Goal: Complete application form: Complete application form

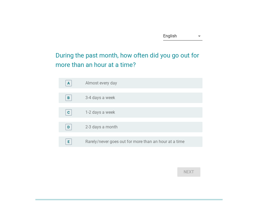
click at [198, 36] on icon "arrow_drop_down" at bounding box center [199, 36] width 6 height 6
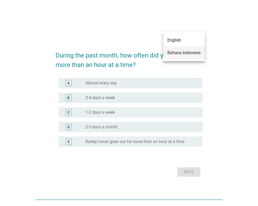
click at [178, 55] on div "Bahasa Indonesia" at bounding box center [183, 53] width 33 height 6
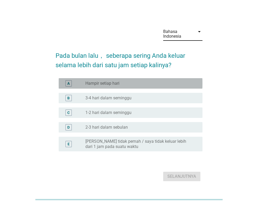
click at [99, 83] on label "Hampir setiap hari" at bounding box center [102, 83] width 34 height 5
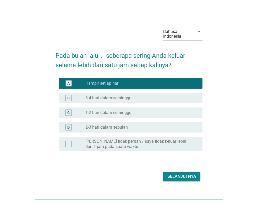
click at [186, 177] on div "Selanjutnya" at bounding box center [181, 176] width 29 height 6
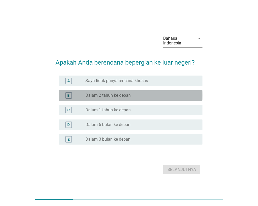
click at [126, 94] on label "Dalam 2 tahun ke depan" at bounding box center [107, 95] width 45 height 5
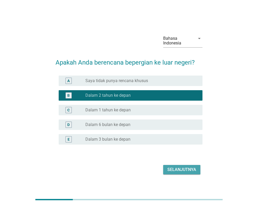
click at [178, 168] on div "Selanjutnya" at bounding box center [181, 170] width 29 height 6
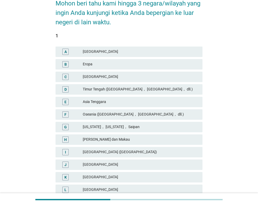
scroll to position [78, 0]
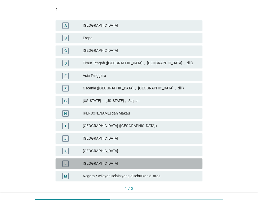
click at [115, 163] on div "[GEOGRAPHIC_DATA]" at bounding box center [140, 164] width 115 height 6
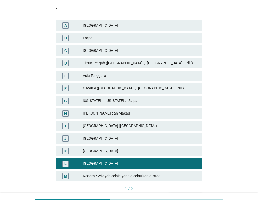
click at [110, 64] on div "Timur Tengah ([GEOGRAPHIC_DATA]， [GEOGRAPHIC_DATA]， dll.)" at bounding box center [140, 63] width 115 height 6
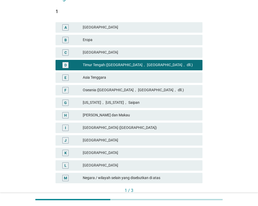
scroll to position [84, 0]
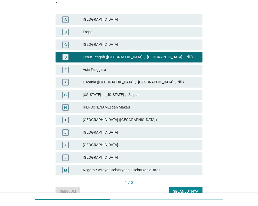
click at [188, 190] on div "Selanjutnya" at bounding box center [185, 191] width 25 height 5
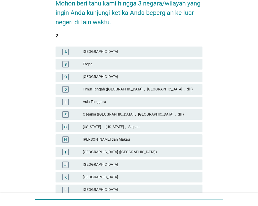
scroll to position [78, 0]
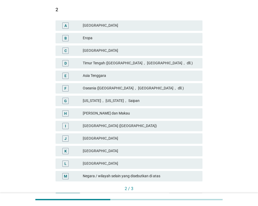
click at [101, 162] on div "[GEOGRAPHIC_DATA]" at bounding box center [140, 164] width 115 height 6
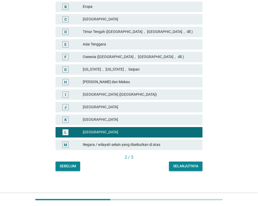
scroll to position [111, 0]
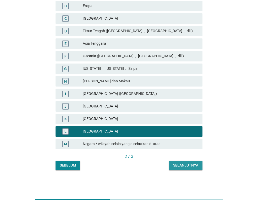
click at [181, 164] on div "Selanjutnya" at bounding box center [185, 165] width 25 height 5
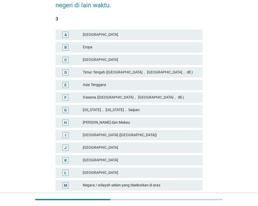
scroll to position [78, 0]
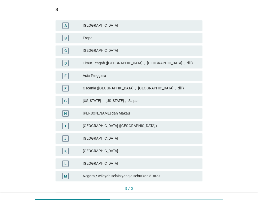
click at [115, 75] on div "Asia Tenggara" at bounding box center [140, 76] width 115 height 6
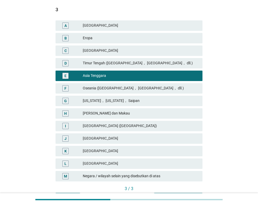
scroll to position [111, 0]
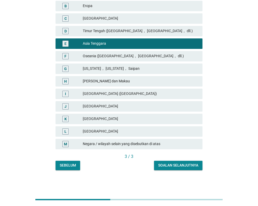
click at [188, 167] on div "Soalan selanjutnya" at bounding box center [178, 165] width 40 height 5
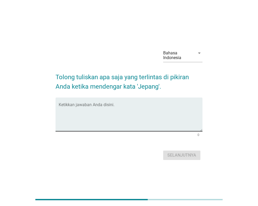
click at [132, 115] on textarea "Ketikkan jawaban Anda disini." at bounding box center [131, 117] width 144 height 27
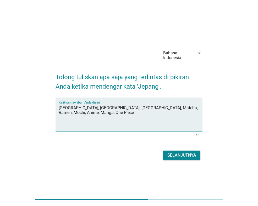
type textarea "[GEOGRAPHIC_DATA], [GEOGRAPHIC_DATA], [GEOGRAPHIC_DATA], Matcha, Ramen, Mochi, …"
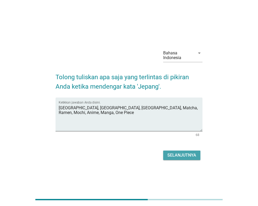
click at [179, 155] on div "Selanjutnya" at bounding box center [181, 155] width 29 height 6
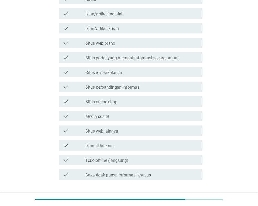
scroll to position [157, 0]
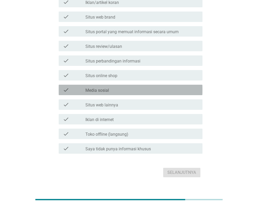
click at [109, 95] on div "check check_box_outline_blank Media sosial" at bounding box center [131, 90] width 144 height 10
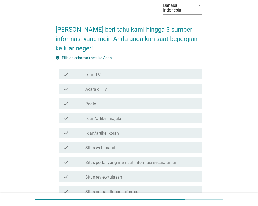
scroll to position [52, 0]
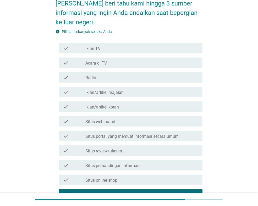
click at [123, 154] on div "check check_box_outline_blank Situs review/ulasan" at bounding box center [131, 150] width 144 height 10
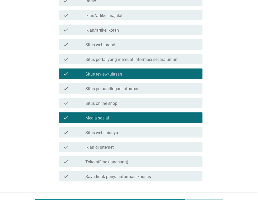
scroll to position [131, 0]
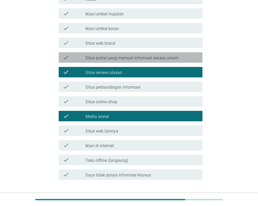
click at [112, 57] on label "Situs portal yang memuat informasi secara umum" at bounding box center [131, 57] width 93 height 5
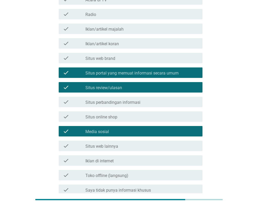
scroll to position [113, 0]
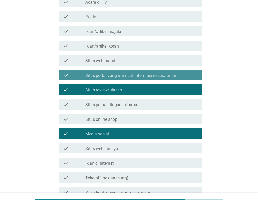
click at [112, 71] on div "check check_box Situs portal yang memuat informasi secara umum" at bounding box center [131, 75] width 144 height 10
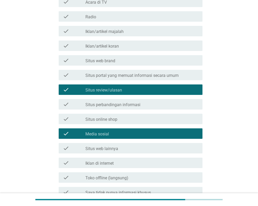
click at [120, 148] on div "check_box_outline_blank Situs web lainnya" at bounding box center [141, 148] width 113 height 6
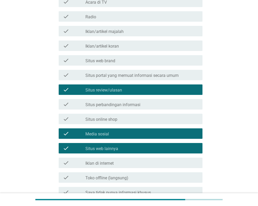
click at [120, 148] on div "check_box_outline_blank Situs web lainnya" at bounding box center [141, 148] width 113 height 6
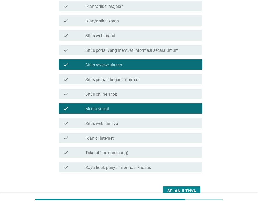
scroll to position [139, 0]
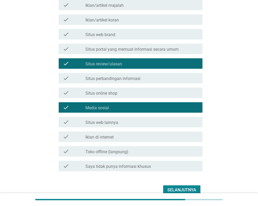
click at [102, 120] on label "Situs web lainnya" at bounding box center [101, 122] width 33 height 5
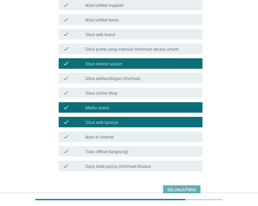
click at [184, 191] on div "Selanjutnya" at bounding box center [181, 190] width 29 height 6
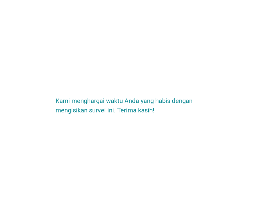
scroll to position [0, 0]
